Goal: Task Accomplishment & Management: Complete application form

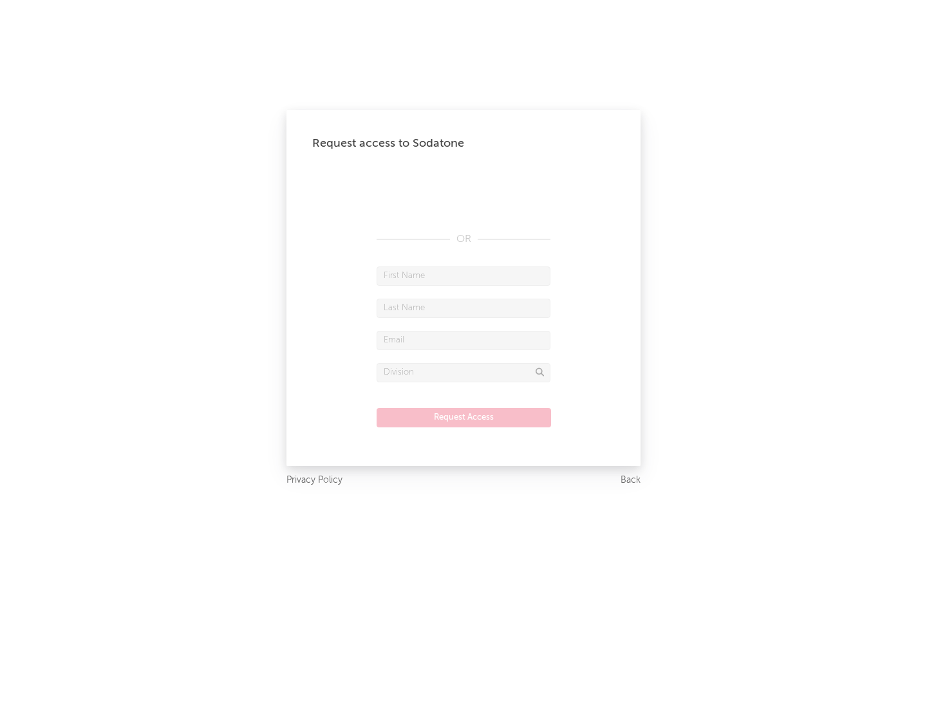
click at [463, 275] on input "text" at bounding box center [463, 275] width 174 height 19
type input "[PERSON_NAME]"
click at [463, 308] on input "text" at bounding box center [463, 308] width 174 height 19
type input "[PERSON_NAME]"
click at [463, 340] on input "text" at bounding box center [463, 340] width 174 height 19
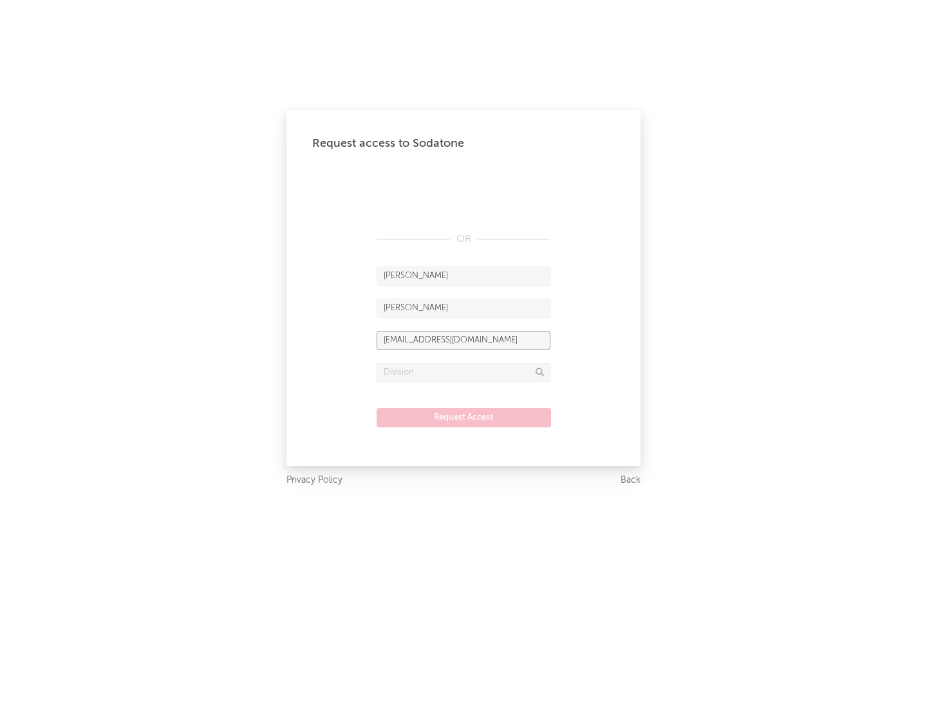
type input "[EMAIL_ADDRESS][DOMAIN_NAME]"
click at [463, 372] on input "text" at bounding box center [463, 372] width 174 height 19
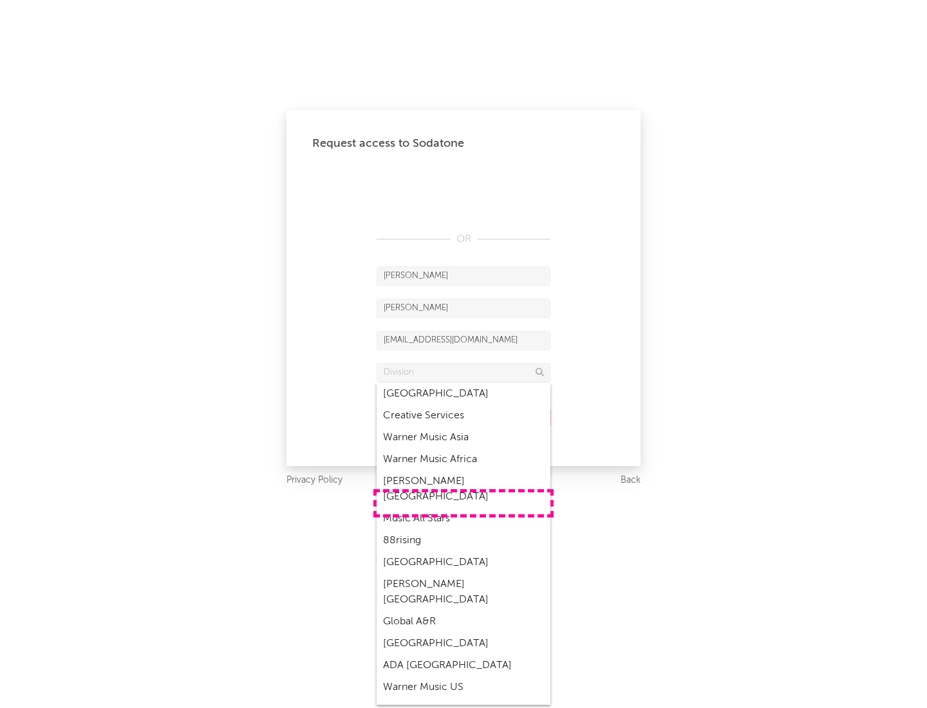
click at [463, 508] on div "Music All Stars" at bounding box center [463, 519] width 174 height 22
type input "Music All Stars"
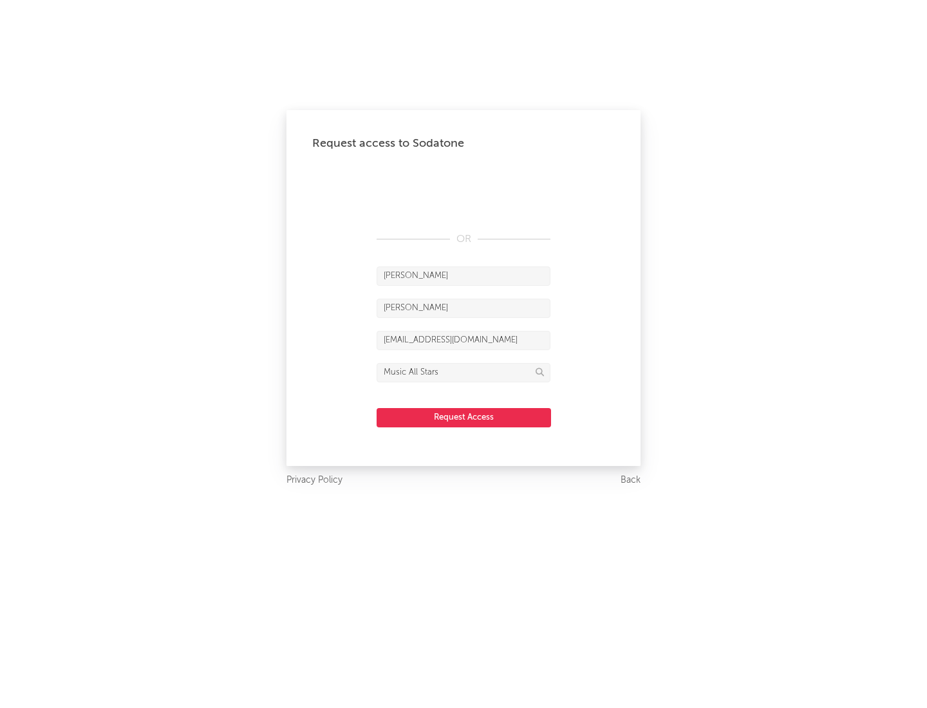
click at [463, 417] on button "Request Access" at bounding box center [463, 417] width 174 height 19
